Goal: Navigation & Orientation: Find specific page/section

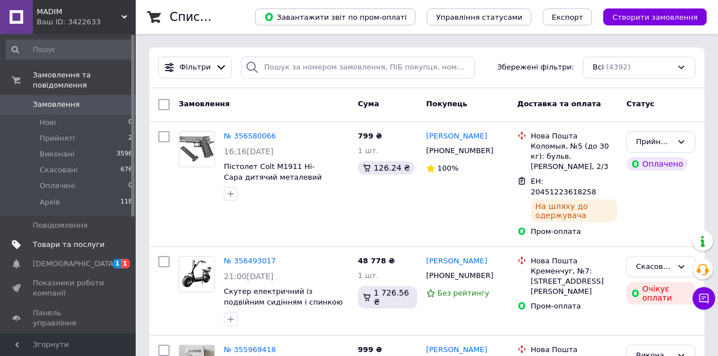
click at [75, 240] on span "Товари та послуги" at bounding box center [69, 245] width 72 height 10
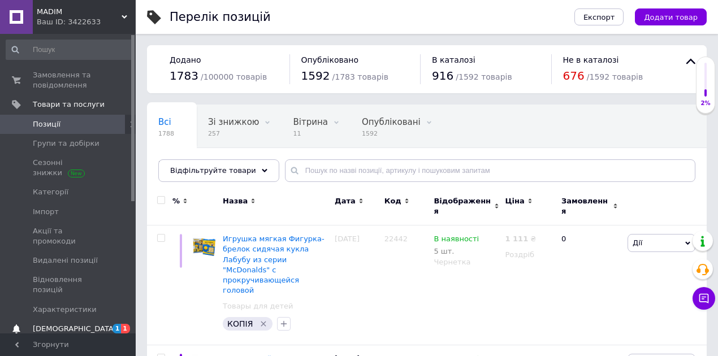
click at [125, 324] on span "1" at bounding box center [125, 329] width 9 height 10
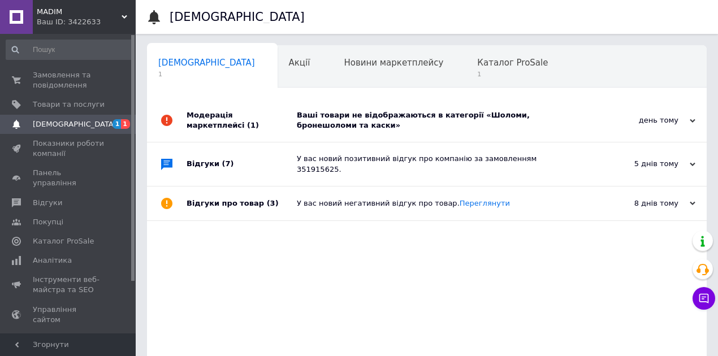
scroll to position [0, 1]
click at [661, 119] on div "день тому" at bounding box center [638, 120] width 113 height 10
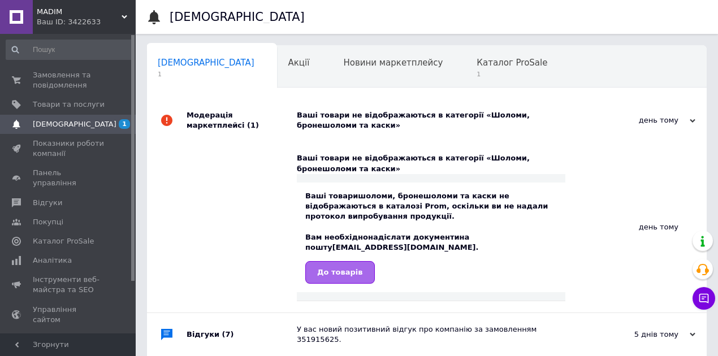
click at [340, 268] on span "До товарів" at bounding box center [340, 272] width 46 height 8
